Goal: Transaction & Acquisition: Purchase product/service

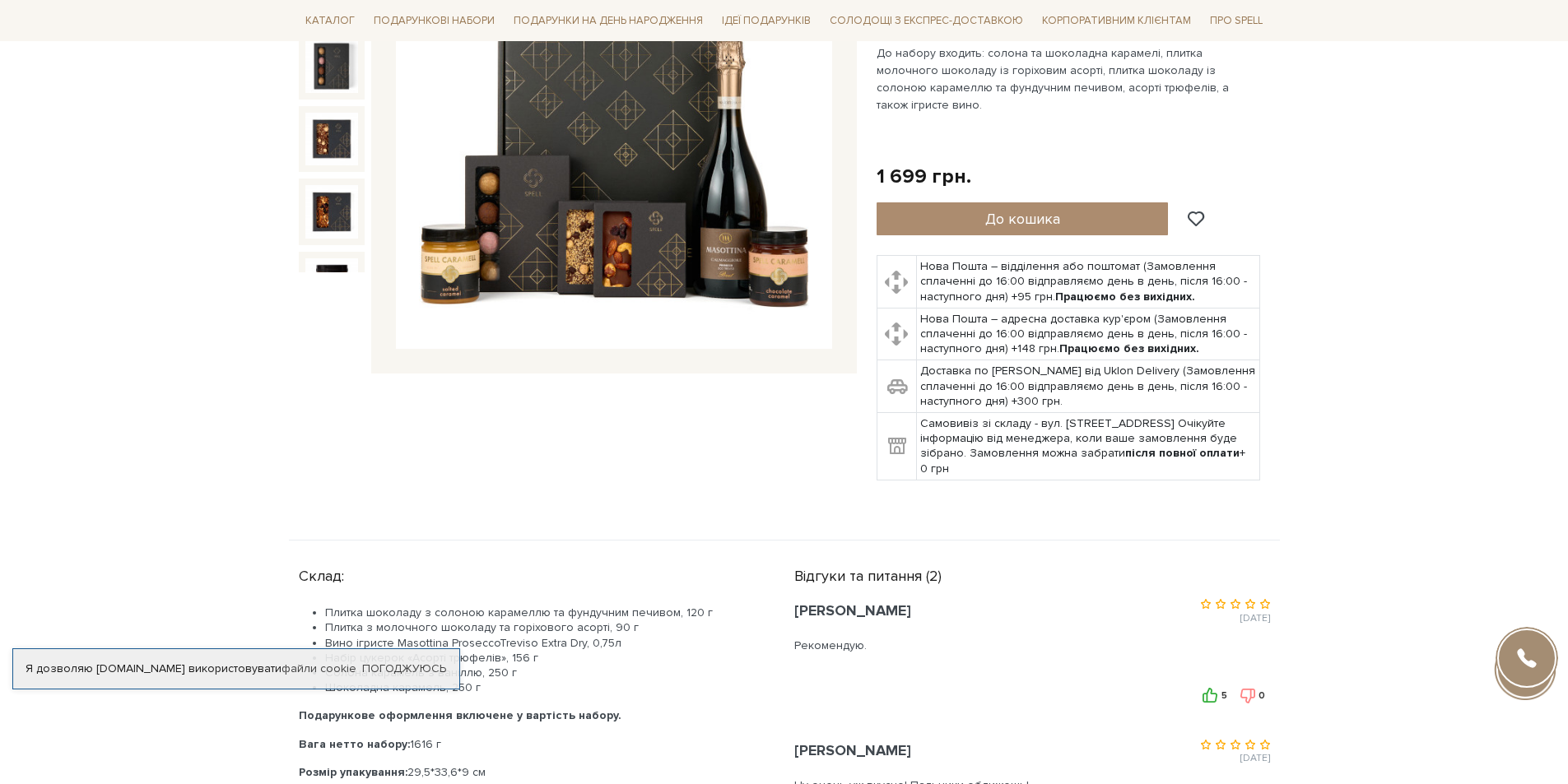
scroll to position [411, 0]
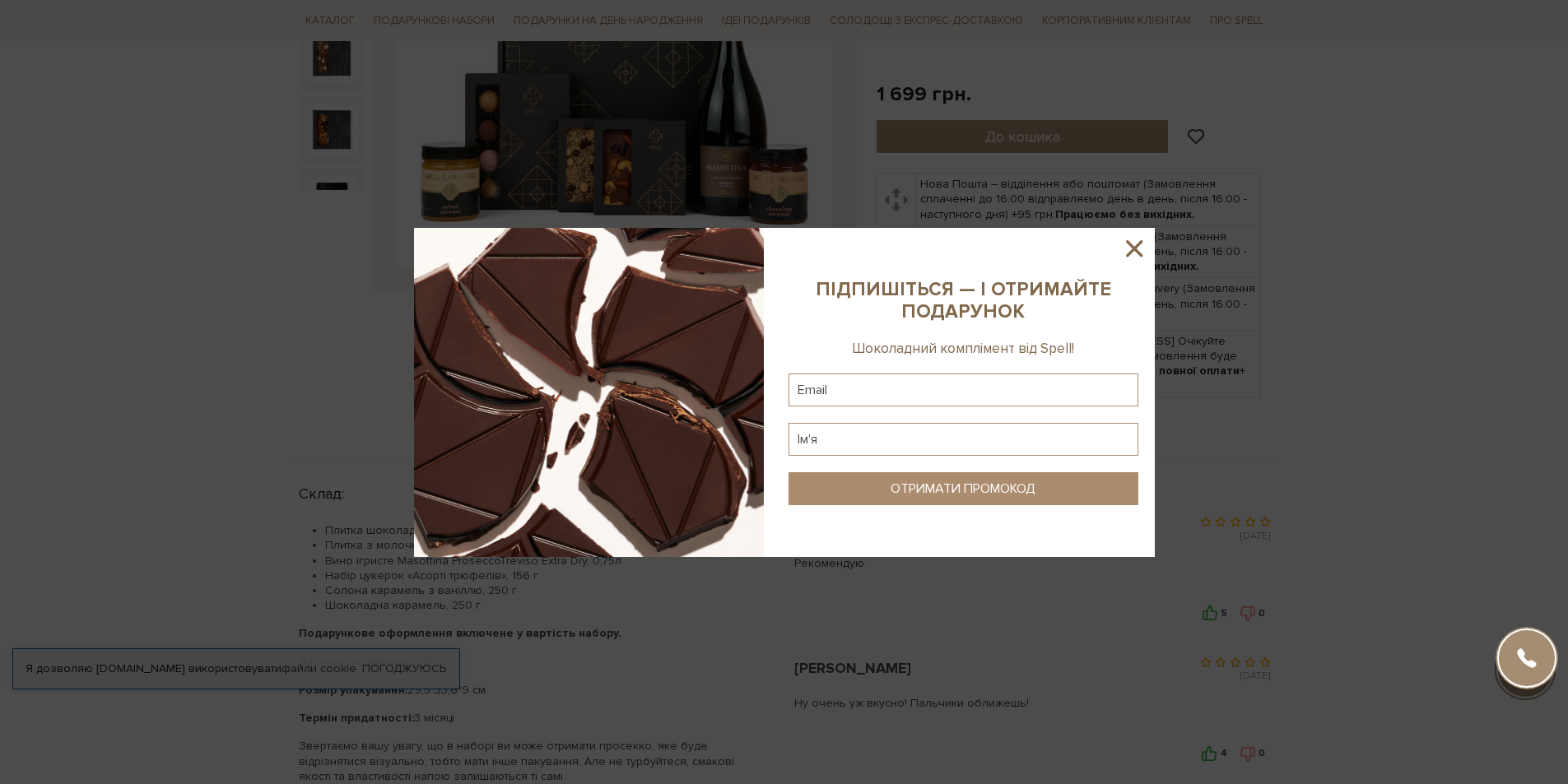
click at [1133, 248] on icon at bounding box center [1133, 248] width 17 height 17
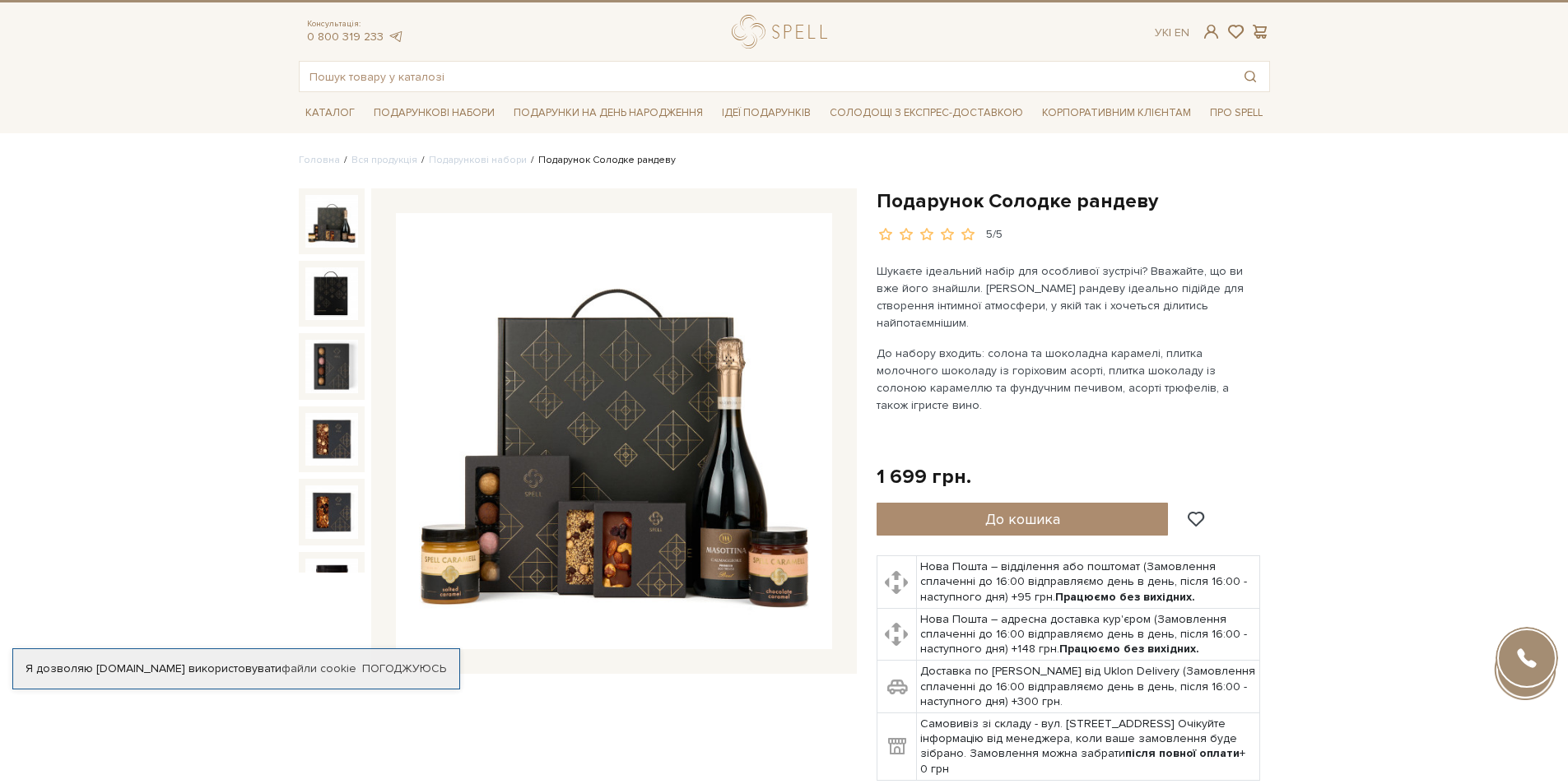
scroll to position [0, 0]
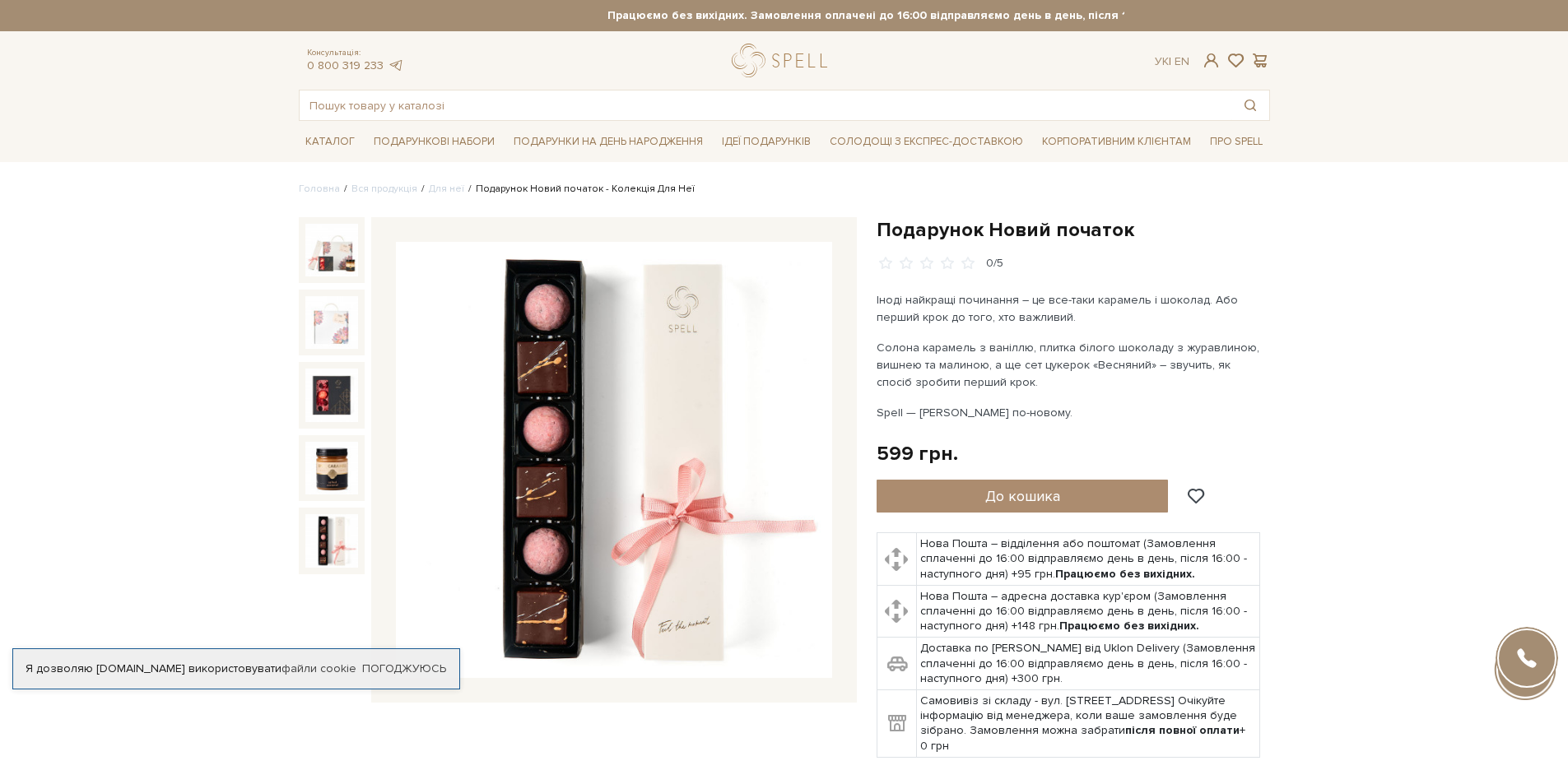
click at [331, 538] on img at bounding box center [331, 541] width 53 height 53
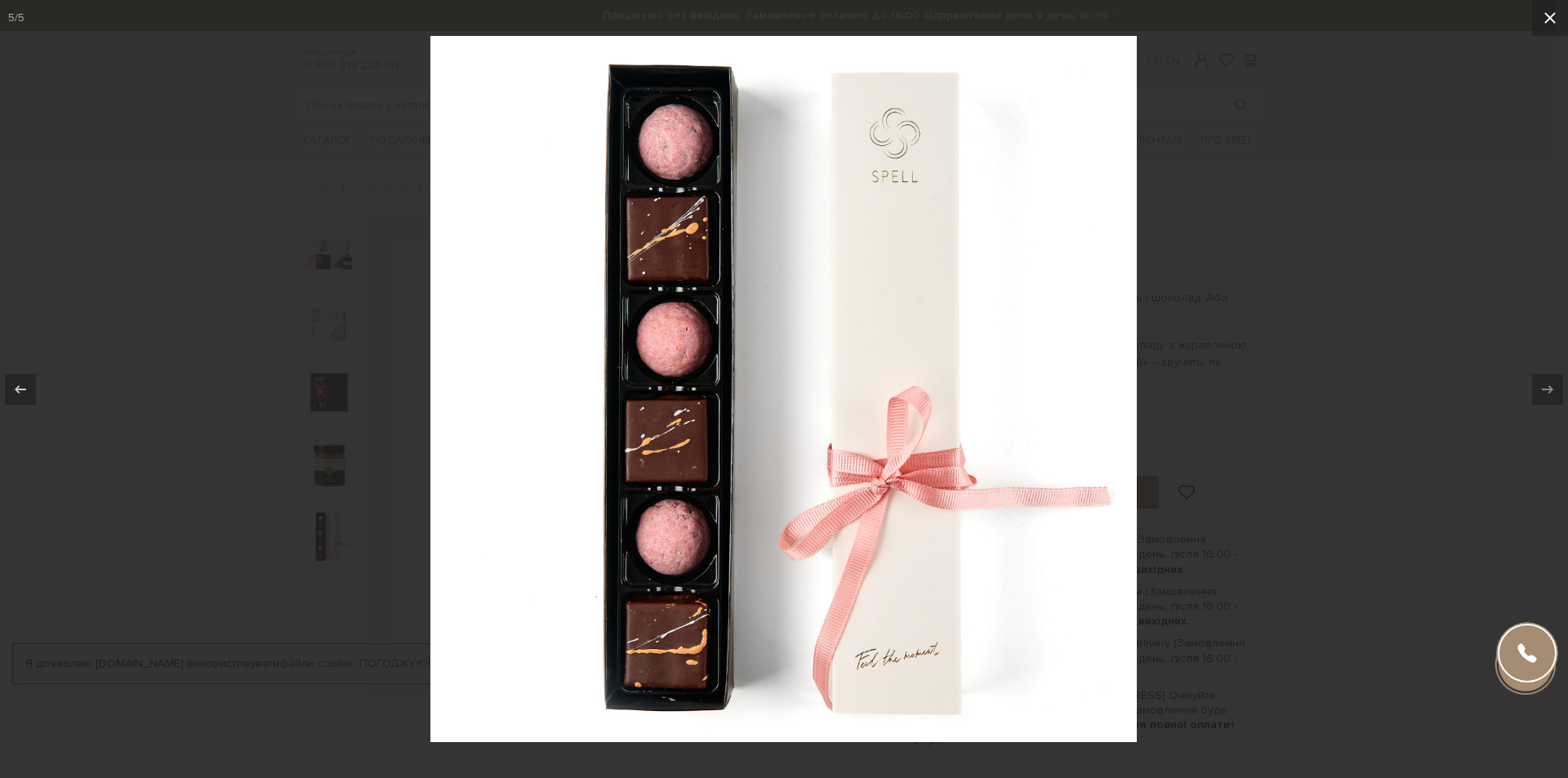
click at [1551, 14] on icon at bounding box center [1550, 17] width 19 height 19
